Goal: Transaction & Acquisition: Download file/media

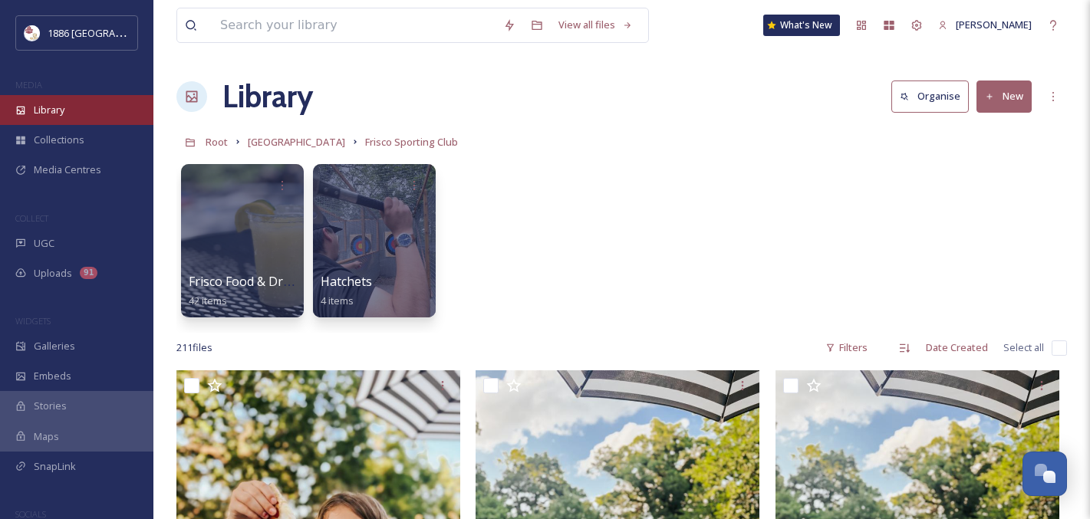
scroll to position [22288, 0]
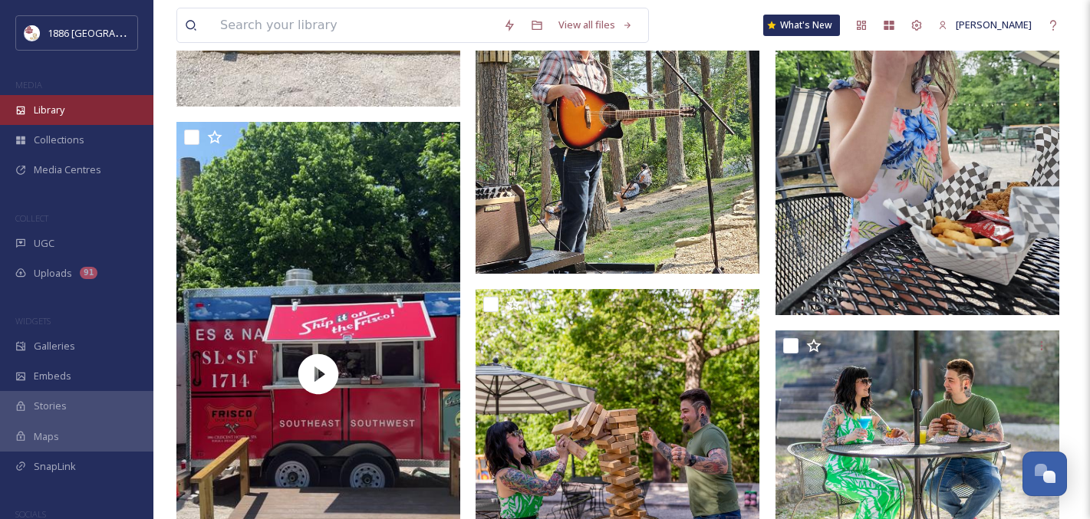
click at [68, 109] on div "Library" at bounding box center [76, 110] width 153 height 30
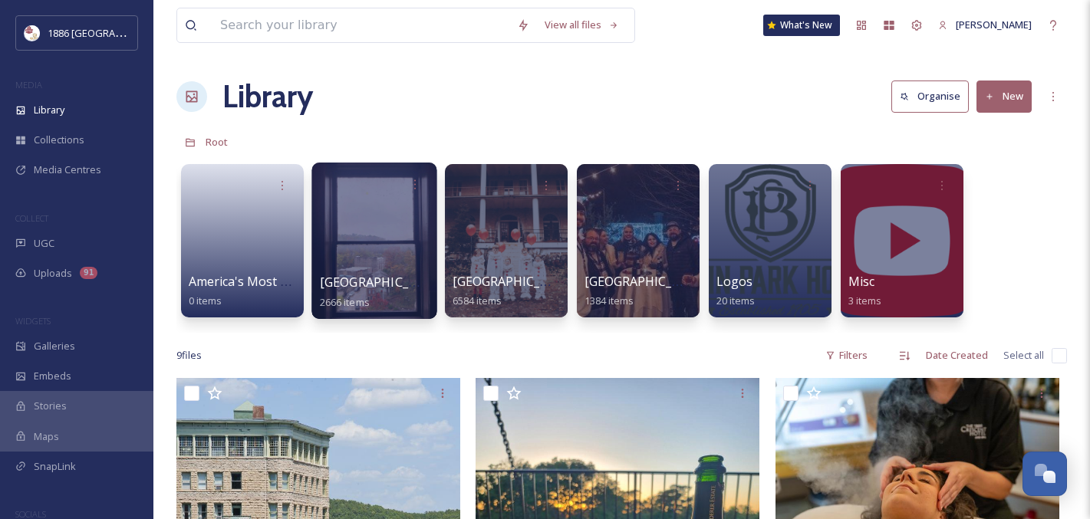
click at [377, 295] on div "[GEOGRAPHIC_DATA] 2666 items" at bounding box center [375, 292] width 110 height 38
click at [357, 302] on span "2666 items" at bounding box center [345, 302] width 50 height 14
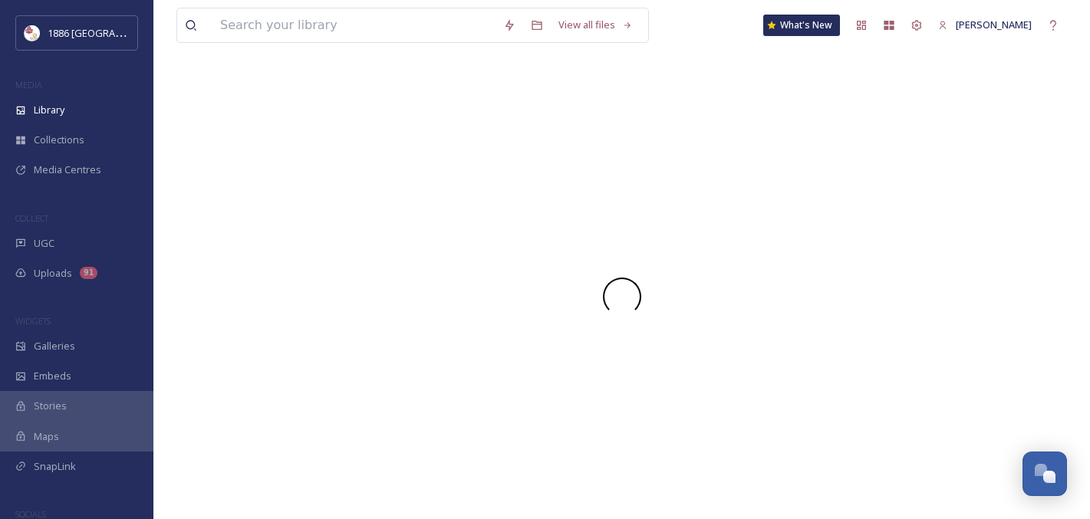
click at [357, 302] on div at bounding box center [621, 297] width 890 height 38
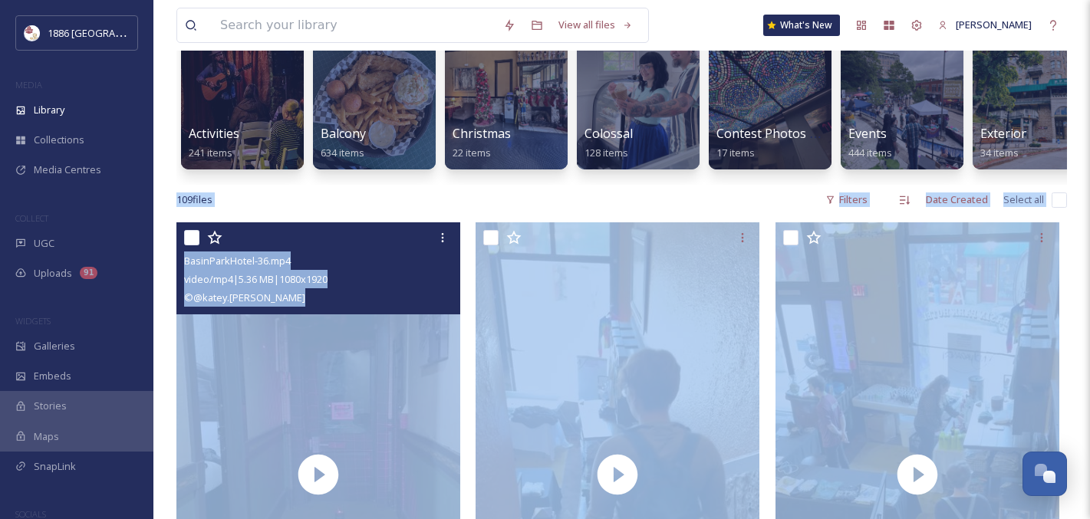
scroll to position [150, 0]
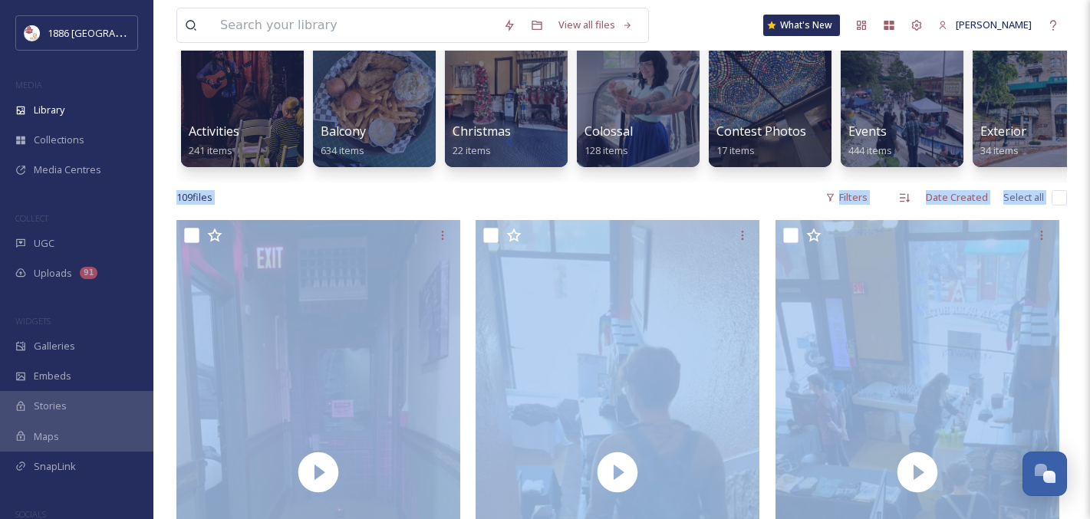
click at [628, 196] on div "109 file s Filters Date Created Select all" at bounding box center [621, 198] width 890 height 30
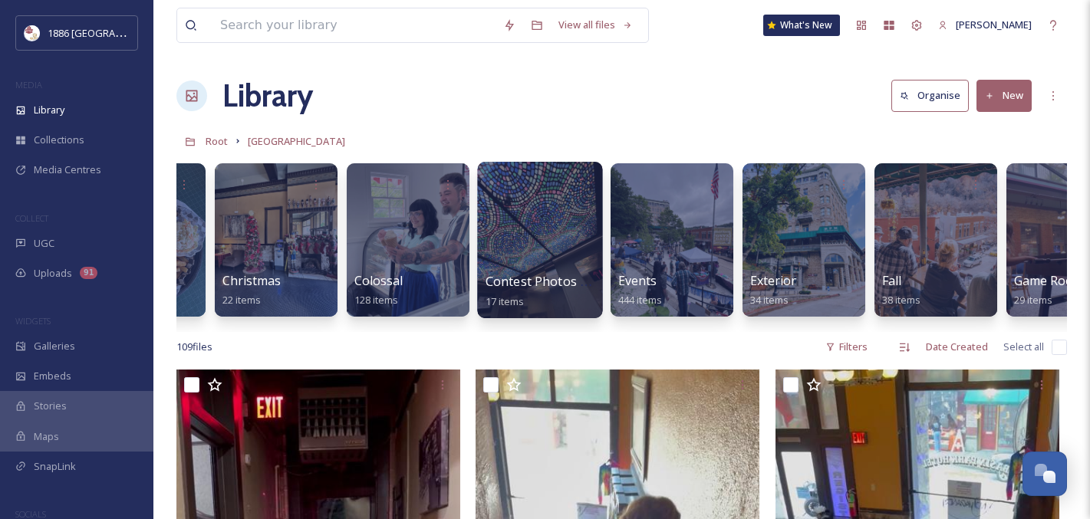
scroll to position [0, 239]
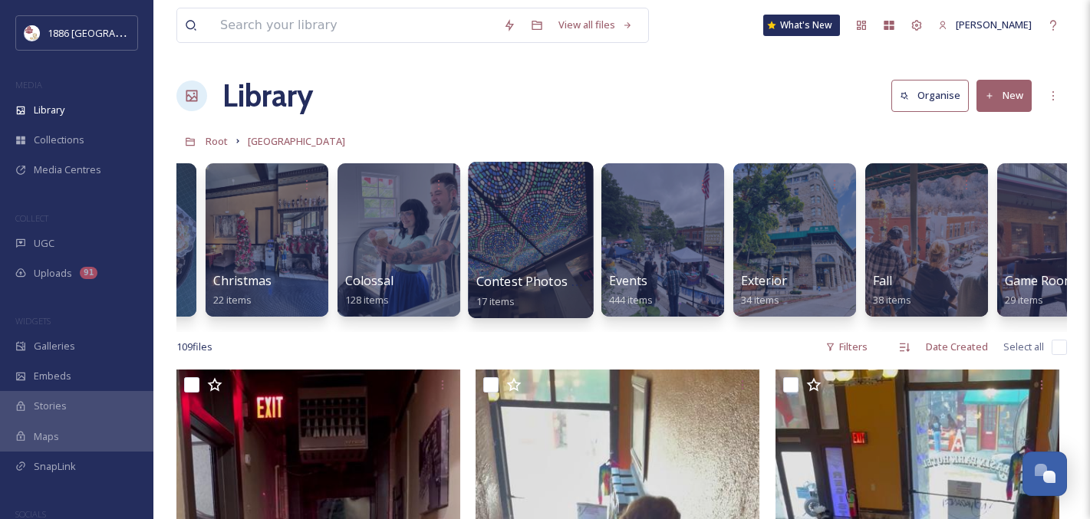
click at [494, 265] on div at bounding box center [530, 240] width 125 height 156
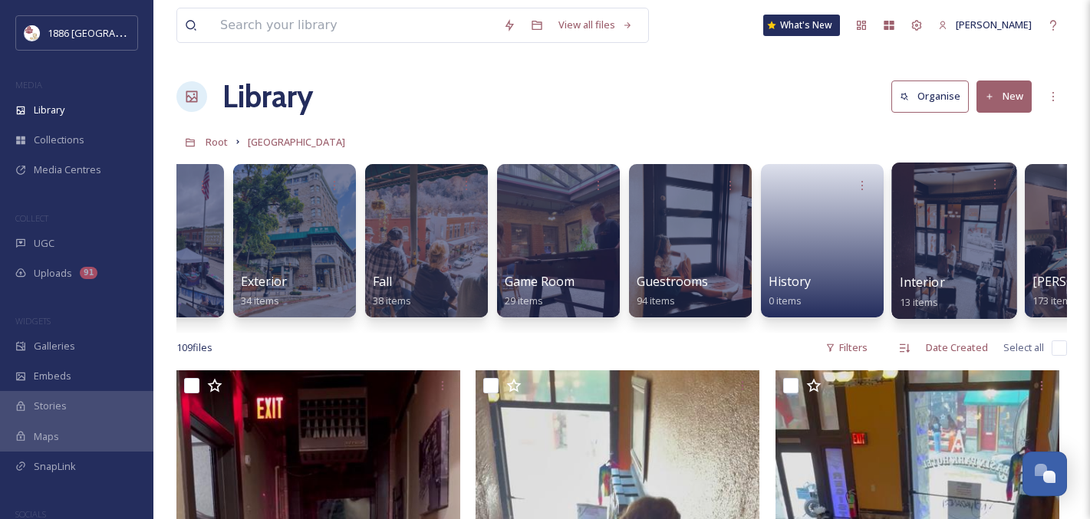
scroll to position [0, 736]
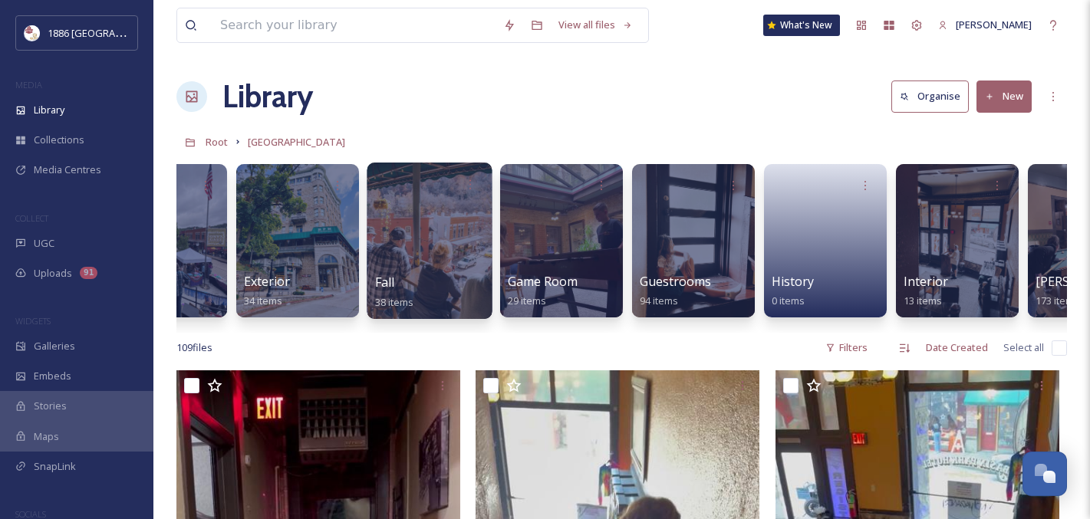
click at [372, 267] on div at bounding box center [429, 241] width 125 height 156
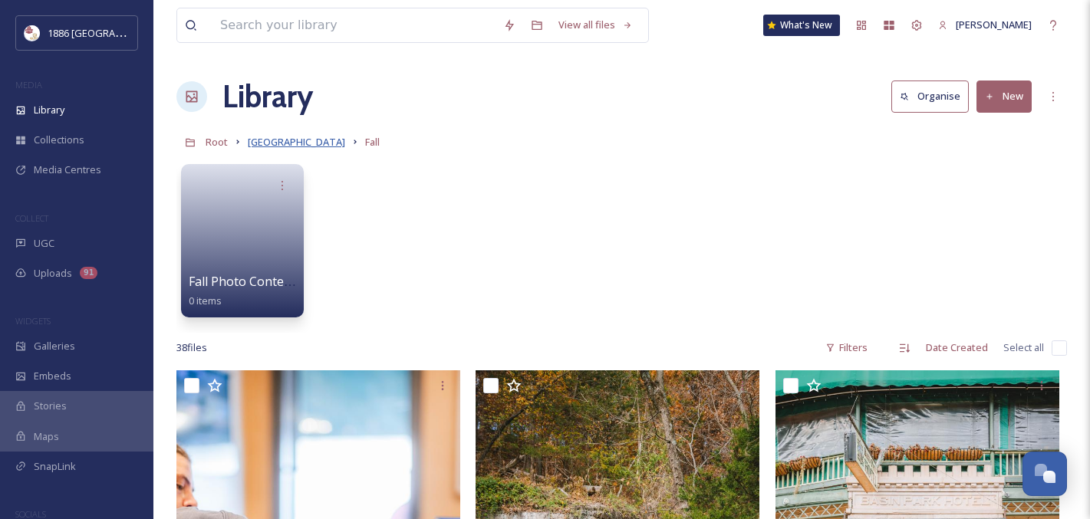
click at [311, 140] on span "[GEOGRAPHIC_DATA]" at bounding box center [296, 142] width 97 height 14
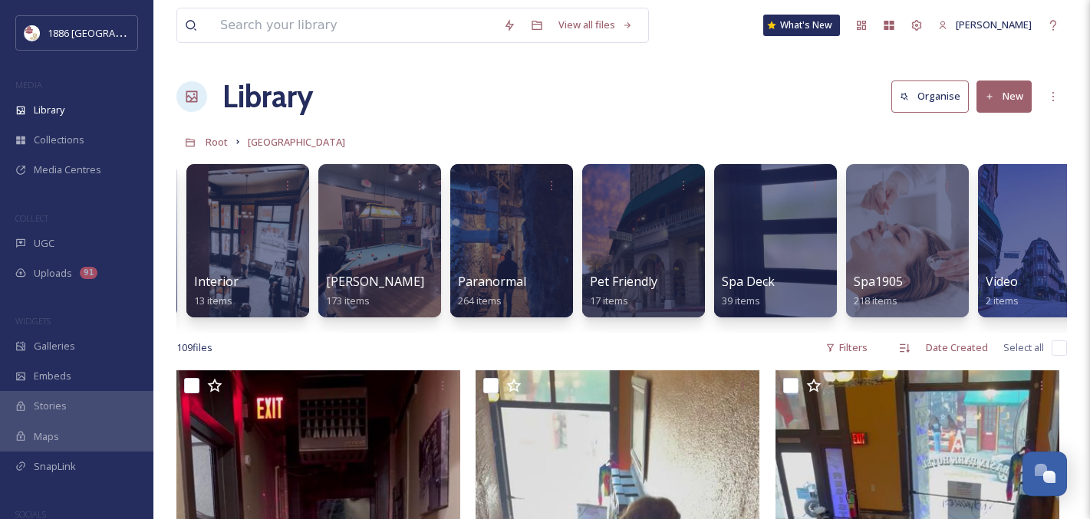
scroll to position [0, 1455]
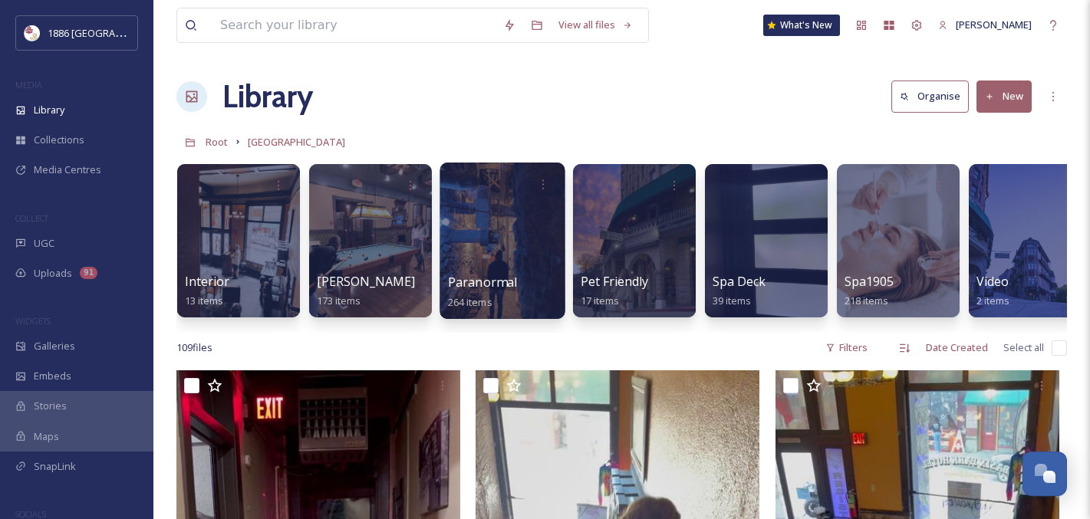
click at [506, 273] on div at bounding box center [501, 241] width 125 height 156
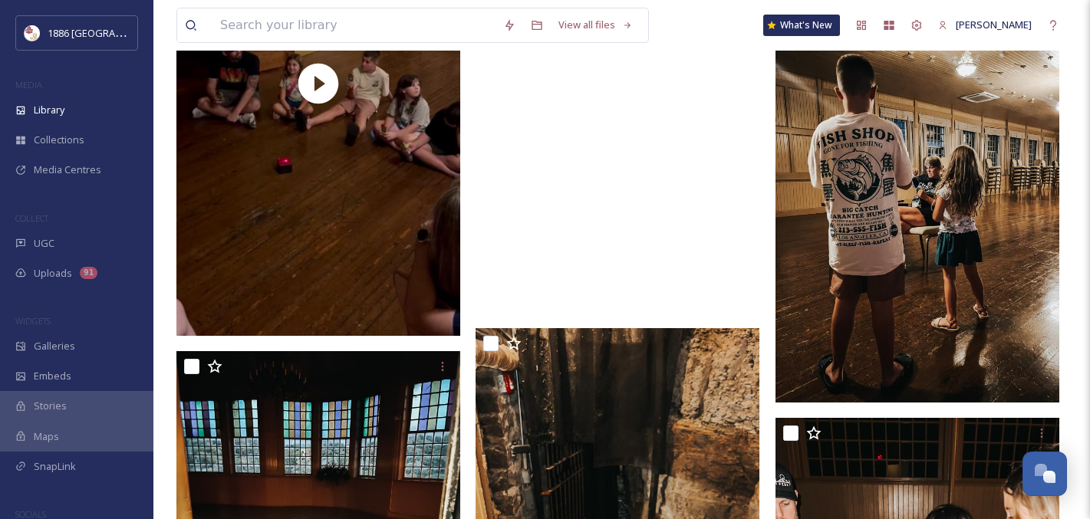
scroll to position [2969, 0]
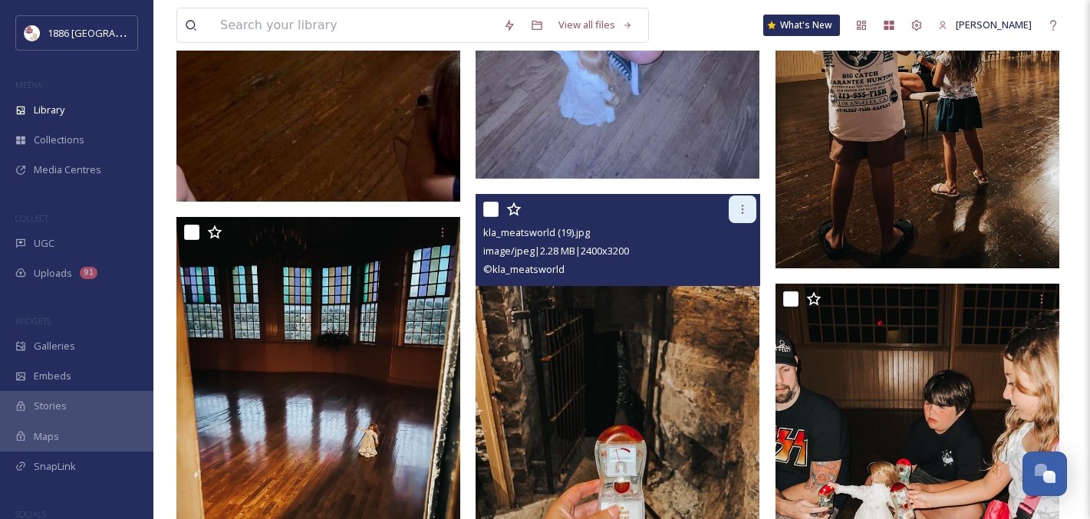
click at [753, 203] on div at bounding box center [743, 210] width 28 height 28
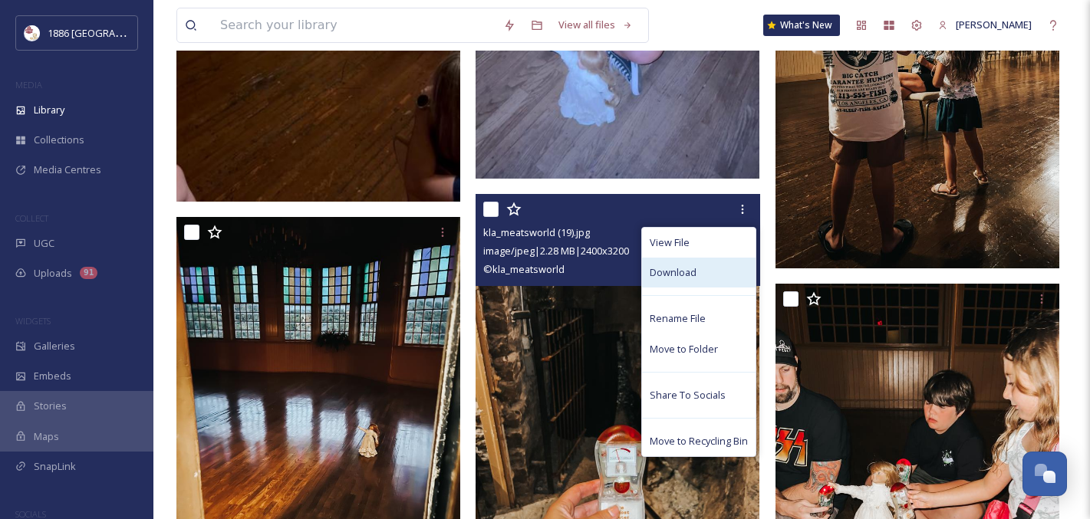
click at [713, 276] on div "Download" at bounding box center [699, 273] width 114 height 30
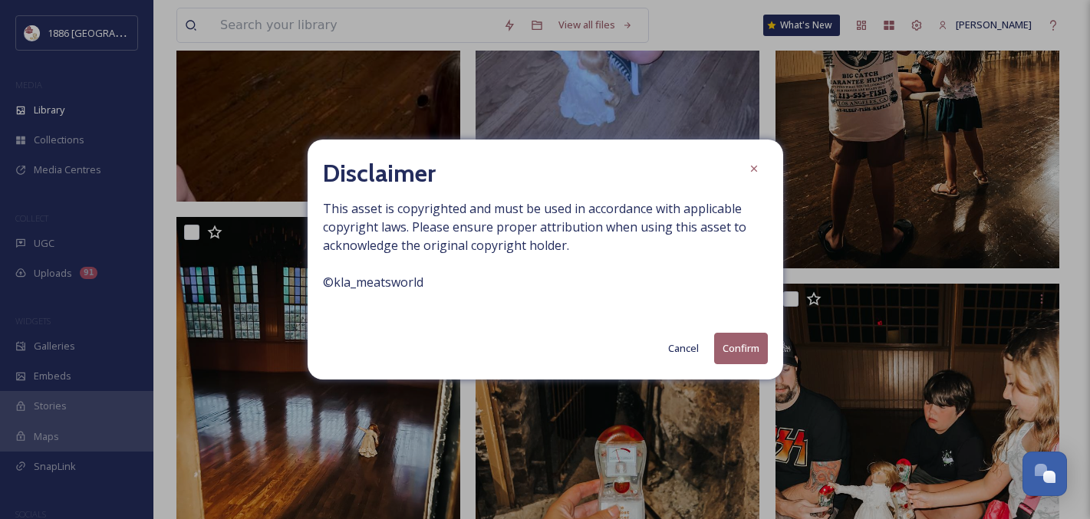
click at [728, 363] on button "Confirm" at bounding box center [741, 348] width 54 height 31
